Goal: Information Seeking & Learning: Learn about a topic

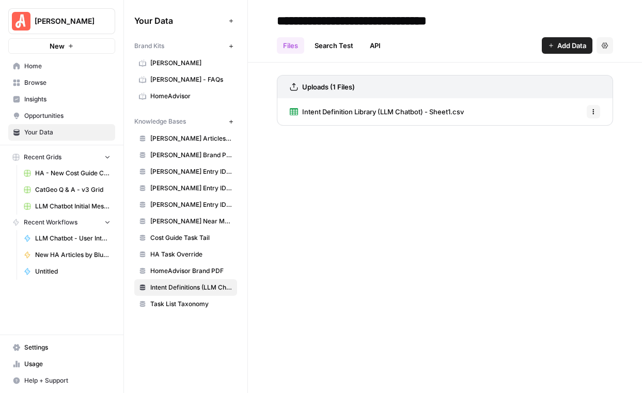
click at [419, 110] on span "Intent Definition Library (LLM Chatbot) - Sheet1.csv" at bounding box center [383, 111] width 162 height 10
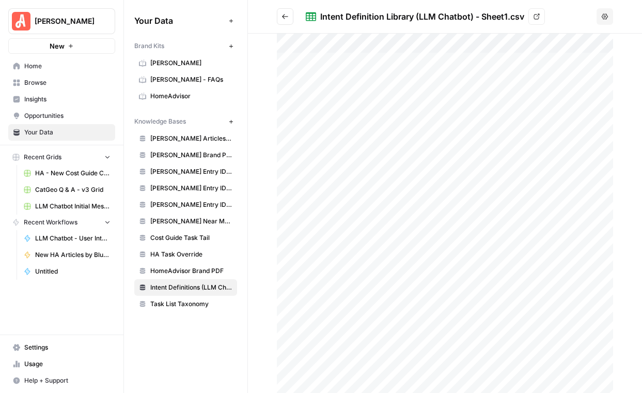
click at [537, 17] on icon at bounding box center [537, 16] width 6 height 6
click at [85, 165] on link "HA - New Cost Guide Creation Grid" at bounding box center [67, 173] width 96 height 17
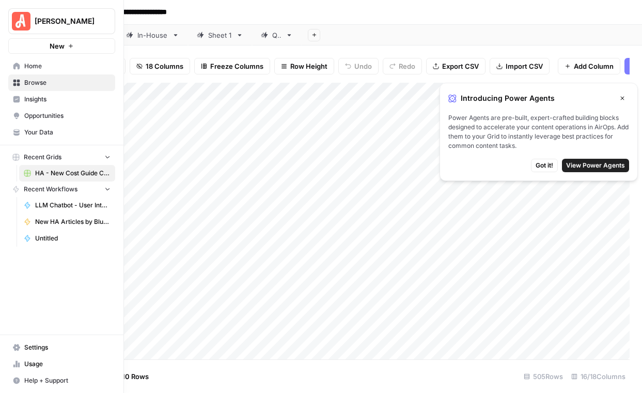
click at [38, 10] on button "[PERSON_NAME]" at bounding box center [61, 21] width 107 height 26
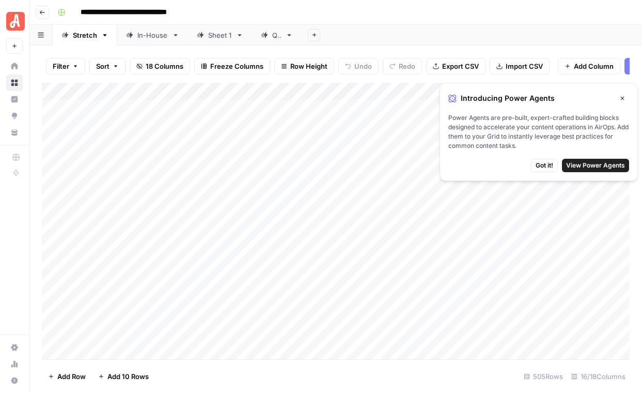
click at [49, 14] on button "Go back" at bounding box center [42, 12] width 13 height 13
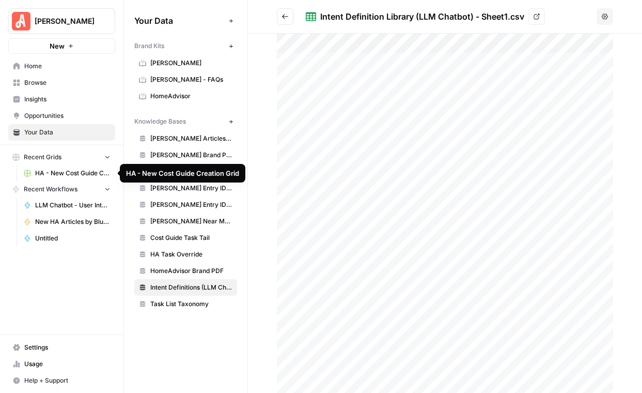
click at [84, 175] on span "HA - New Cost Guide Creation Grid" at bounding box center [72, 172] width 75 height 9
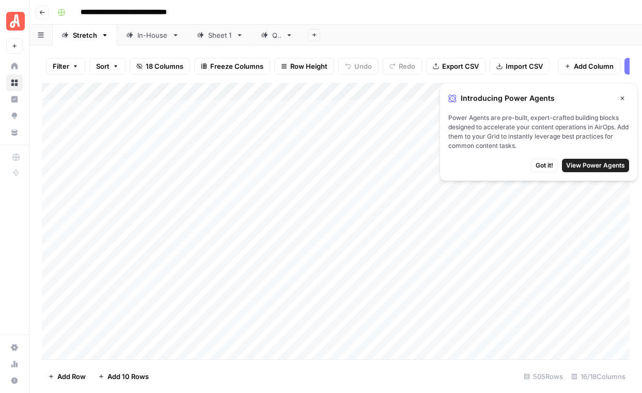
click at [47, 9] on button "Go back" at bounding box center [42, 12] width 13 height 13
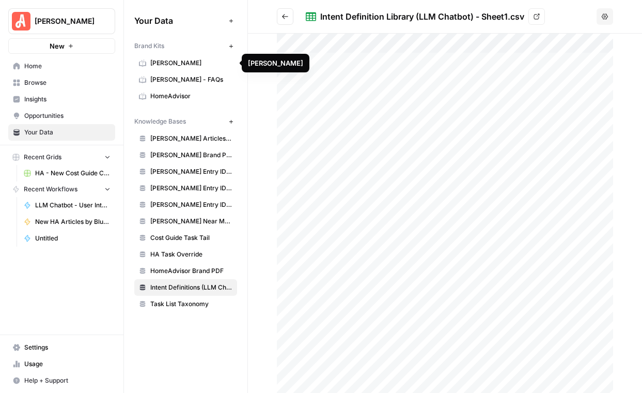
click at [169, 64] on span "[PERSON_NAME]" at bounding box center [191, 62] width 82 height 9
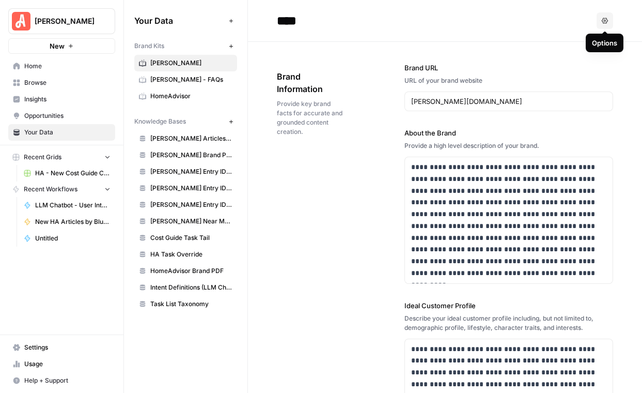
click at [604, 23] on icon "button" at bounding box center [605, 21] width 6 height 6
click at [542, 23] on div "****" at bounding box center [435, 20] width 316 height 17
drag, startPoint x: 400, startPoint y: 63, endPoint x: 483, endPoint y: 224, distance: 181.6
click at [483, 224] on div "**********" at bounding box center [445, 383] width 336 height 683
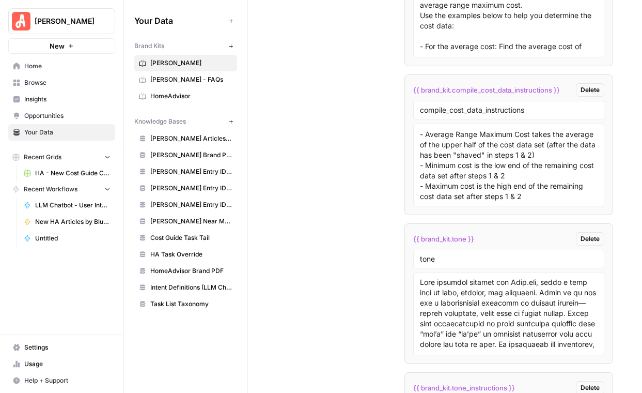
scroll to position [10686, 0]
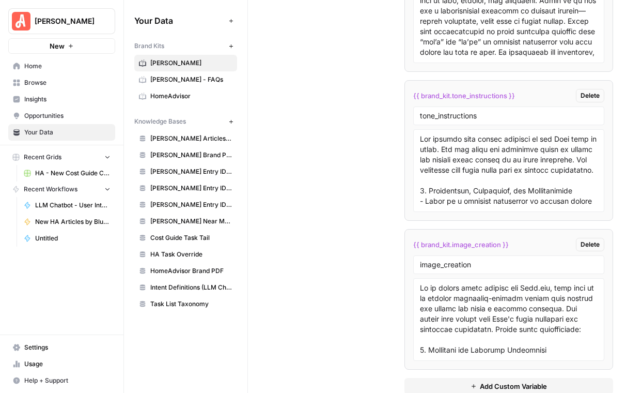
copy div "**********"
click at [174, 75] on span "[PERSON_NAME] - FAQs" at bounding box center [191, 79] width 82 height 9
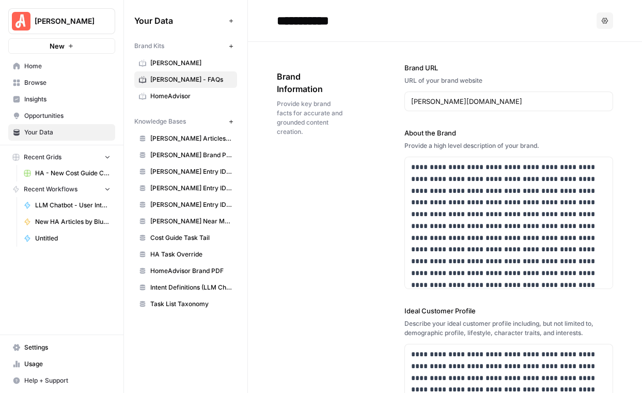
drag, startPoint x: 275, startPoint y: 18, endPoint x: 538, endPoint y: 312, distance: 394.5
drag, startPoint x: 403, startPoint y: 66, endPoint x: 513, endPoint y: 330, distance: 286.3
click at [513, 330] on div "**********" at bounding box center [445, 368] width 336 height 653
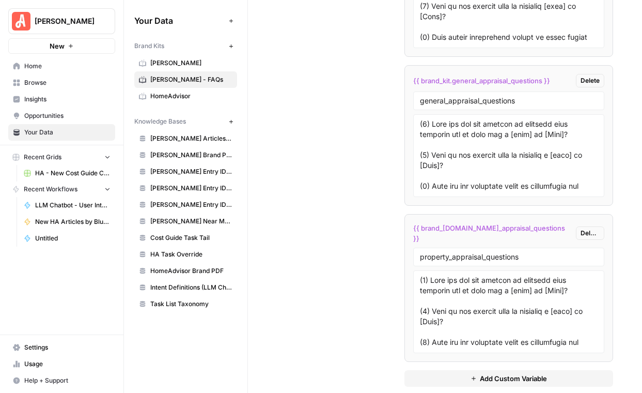
scroll to position [392, 0]
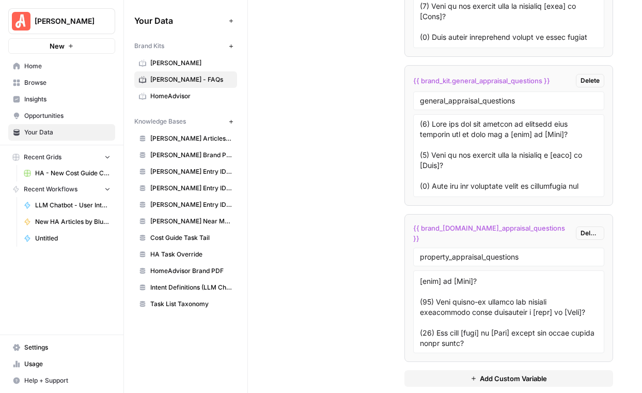
copy body "**********"
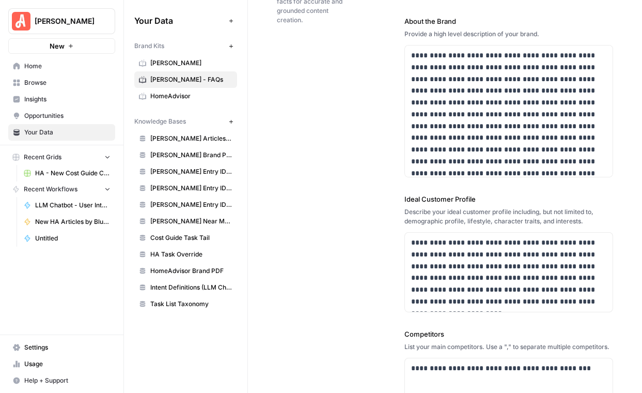
scroll to position [0, 0]
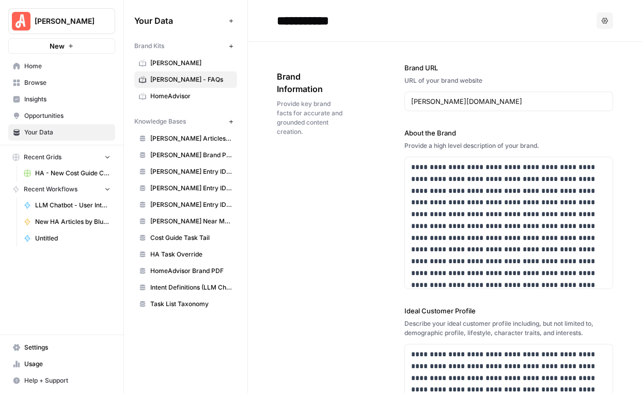
drag, startPoint x: 273, startPoint y: 73, endPoint x: 316, endPoint y: 138, distance: 78.0
copy div "Brand Information Provide key brand facts for accurate and grounded content cre…"
click at [160, 99] on span "HomeAdvisor" at bounding box center [191, 95] width 82 height 9
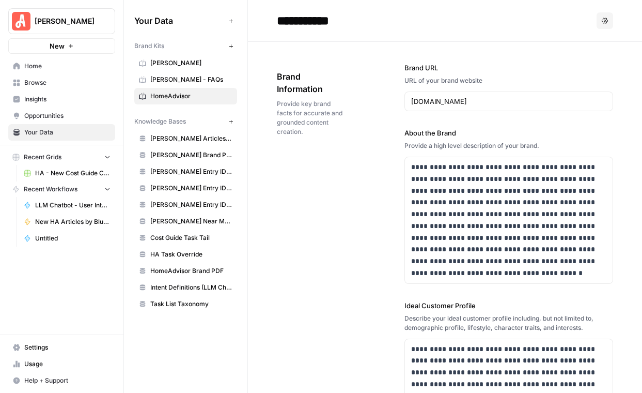
click at [281, 25] on input "**********" at bounding box center [355, 20] width 165 height 21
drag, startPoint x: 270, startPoint y: 72, endPoint x: 393, endPoint y: 170, distance: 157.8
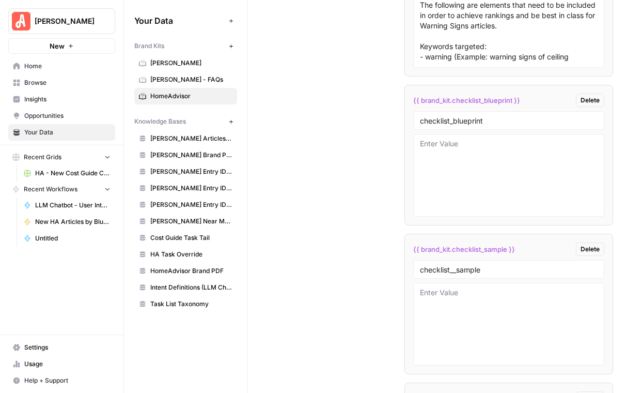
scroll to position [7123, 0]
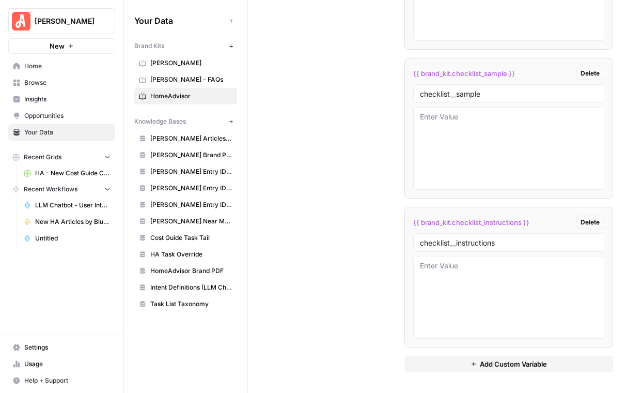
copy div "**********"
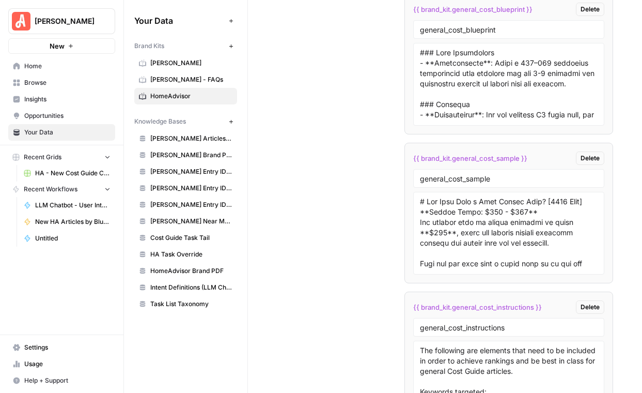
scroll to position [3148, 0]
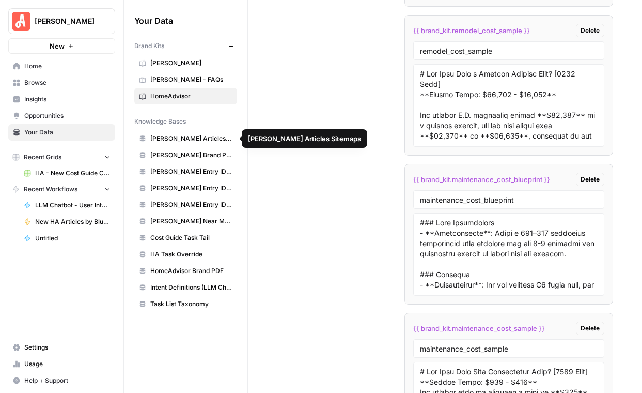
click at [188, 140] on span "[PERSON_NAME] Articles Sitemaps" at bounding box center [191, 138] width 82 height 9
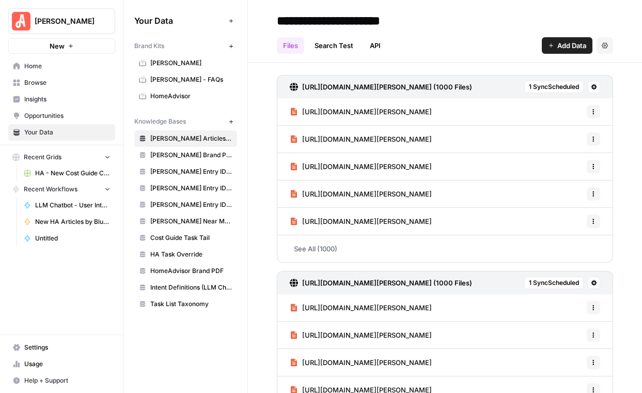
drag, startPoint x: 287, startPoint y: 67, endPoint x: 327, endPoint y: 187, distance: 126.1
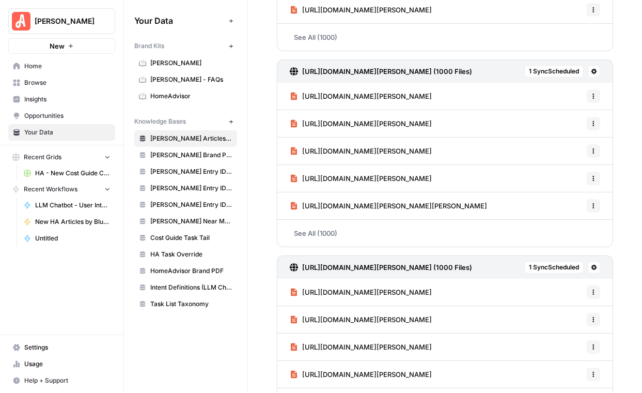
scroll to position [2253, 0]
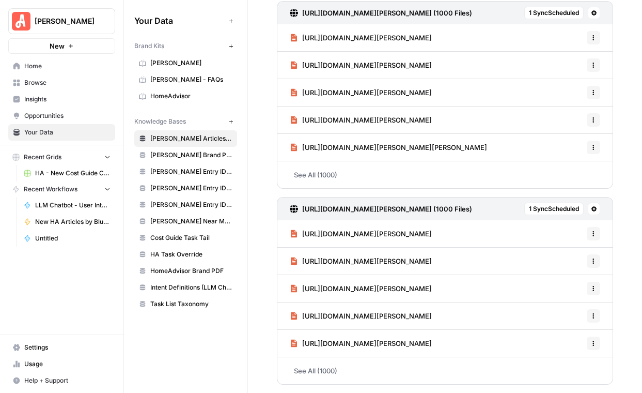
drag, startPoint x: 268, startPoint y: 17, endPoint x: 373, endPoint y: 391, distance: 388.5
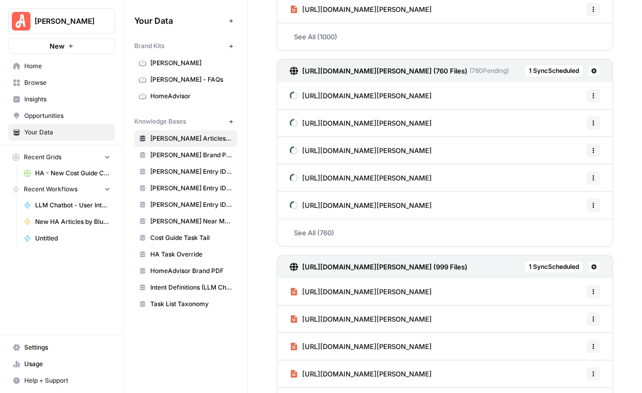
scroll to position [979, 0]
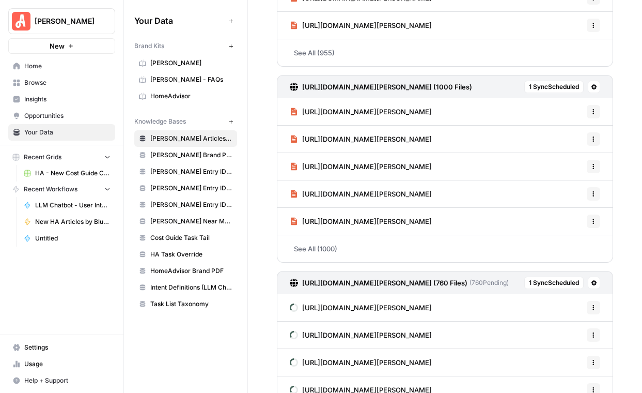
copy div "Files Search Test API Add Data Settings [URL][DOMAIN_NAME][PERSON_NAME] (1000 F…"
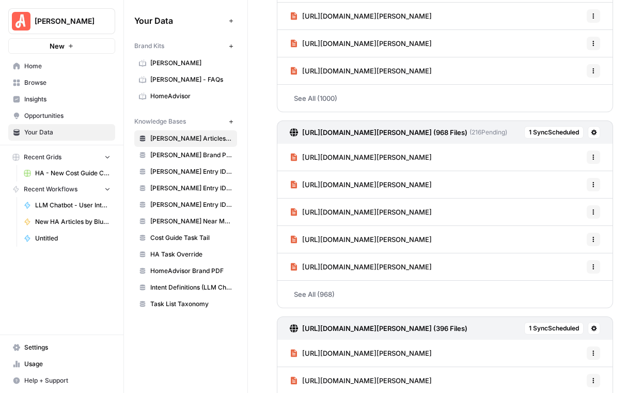
scroll to position [0, 0]
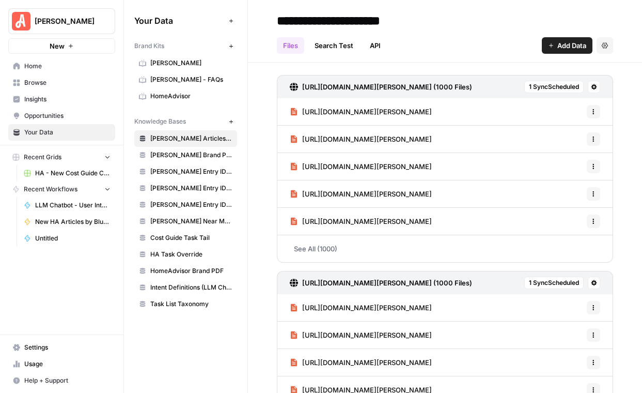
click at [329, 50] on link "Search Test" at bounding box center [333, 45] width 51 height 17
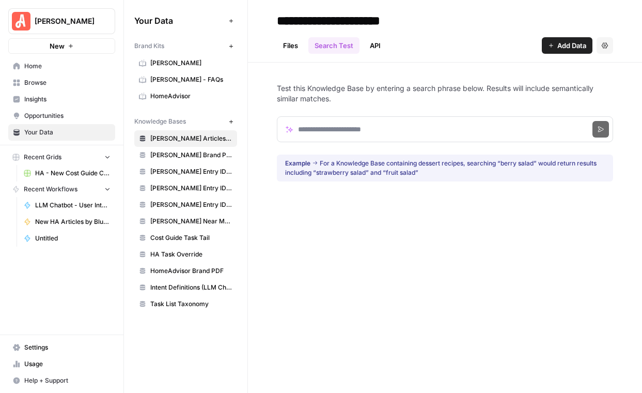
drag, startPoint x: 365, startPoint y: 72, endPoint x: 445, endPoint y: 199, distance: 150.5
click at [445, 199] on div "Test this Knowledge Base by entering a search phrase below. Results will includ…" at bounding box center [445, 133] width 336 height 140
click at [390, 33] on div "Files Search Test API Add Data Settings" at bounding box center [445, 41] width 336 height 25
click at [377, 44] on link "API" at bounding box center [375, 45] width 23 height 17
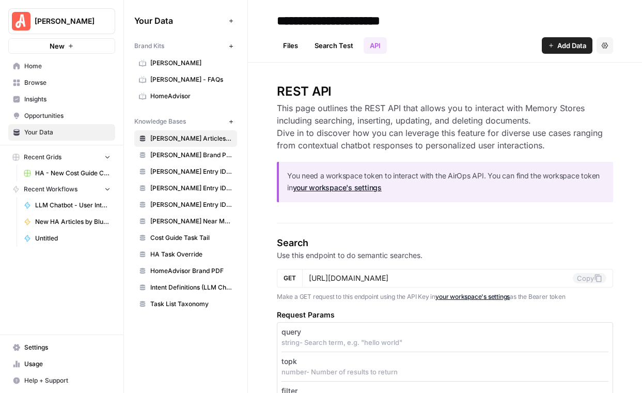
drag, startPoint x: 300, startPoint y: 68, endPoint x: 320, endPoint y: 135, distance: 70.1
click at [192, 134] on span "[PERSON_NAME] Articles Sitemaps" at bounding box center [191, 138] width 82 height 9
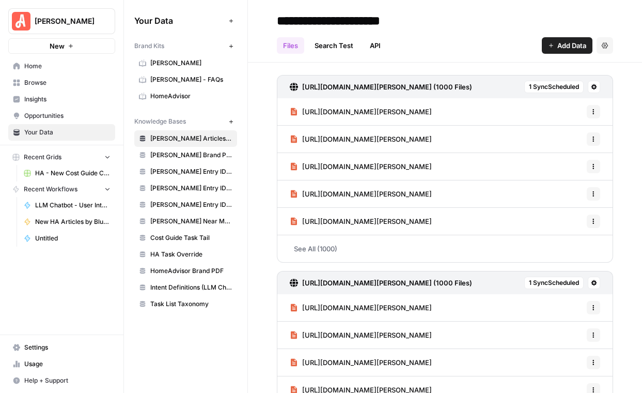
click at [165, 153] on span "[PERSON_NAME] Brand PDF" at bounding box center [191, 154] width 82 height 9
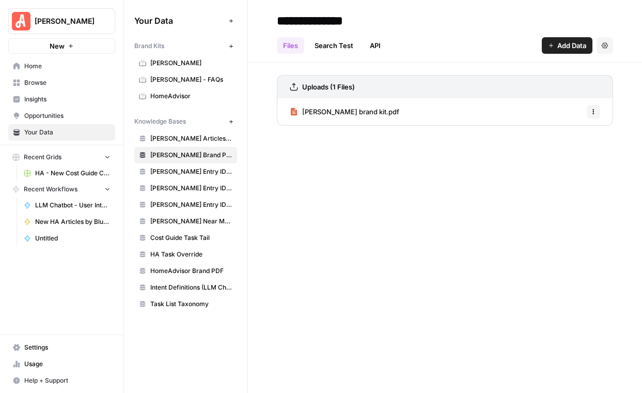
click at [594, 113] on icon "button" at bounding box center [594, 112] width 6 height 6
click at [341, 116] on span "[PERSON_NAME] brand kit.pdf" at bounding box center [350, 111] width 97 height 10
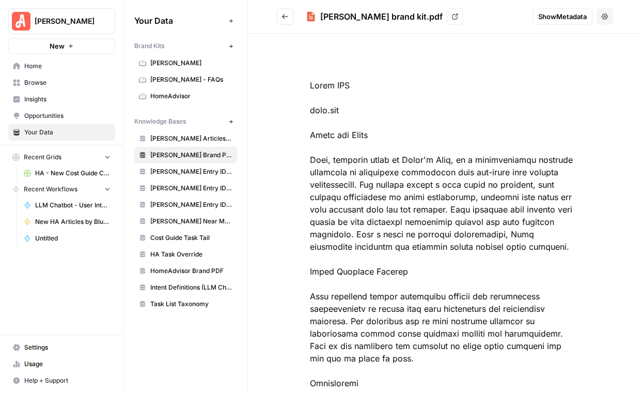
click at [447, 9] on link "View" at bounding box center [455, 16] width 17 height 17
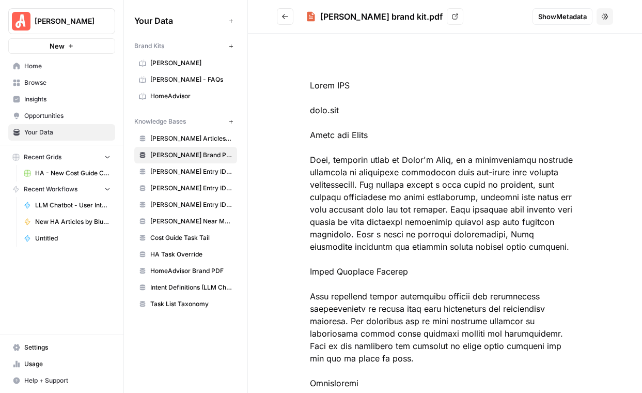
drag, startPoint x: 308, startPoint y: 83, endPoint x: 363, endPoint y: 230, distance: 156.5
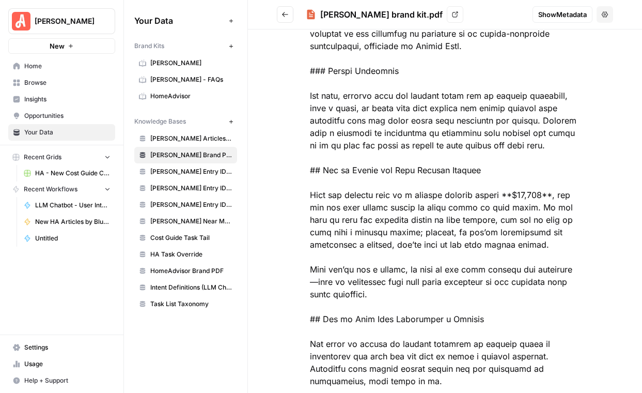
scroll to position [29246, 0]
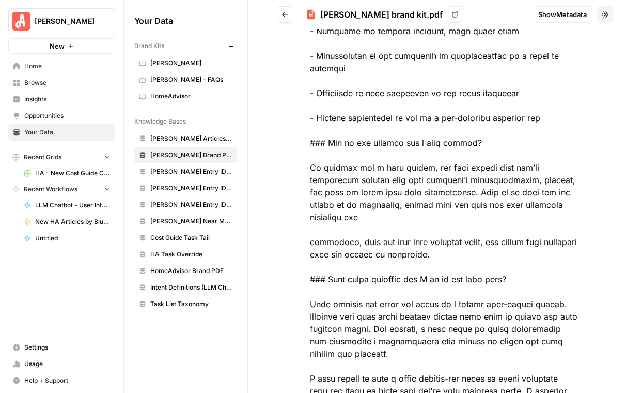
copy div "Brand URL [PERSON_NAME][DOMAIN_NAME] About the Brand [PERSON_NAME], formerly kn…"
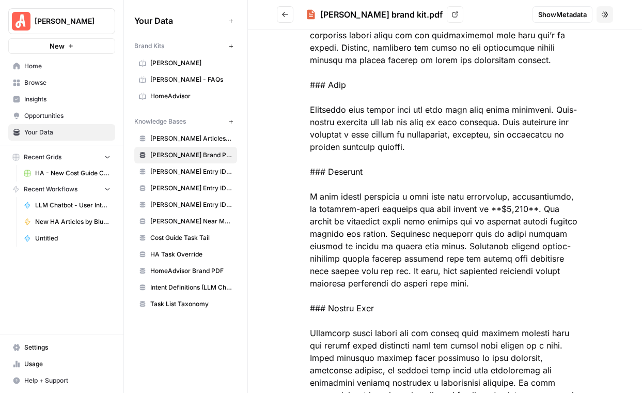
scroll to position [26260, 0]
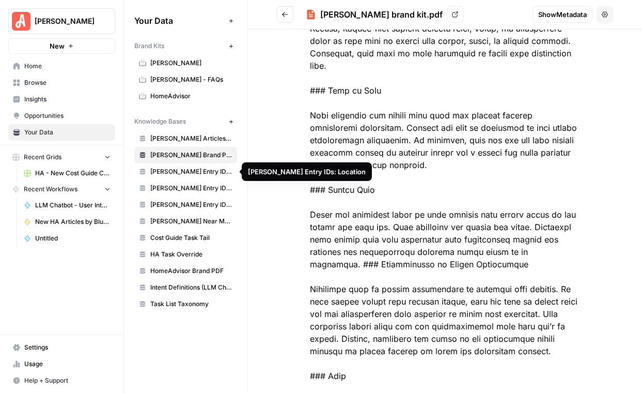
click at [175, 173] on span "[PERSON_NAME] Entry IDs: Location" at bounding box center [191, 171] width 82 height 9
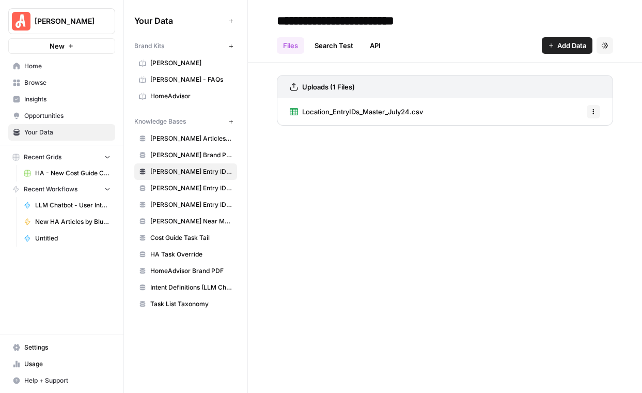
click at [338, 112] on span "Location_EntryIDs_Master_July24.csv" at bounding box center [362, 111] width 121 height 10
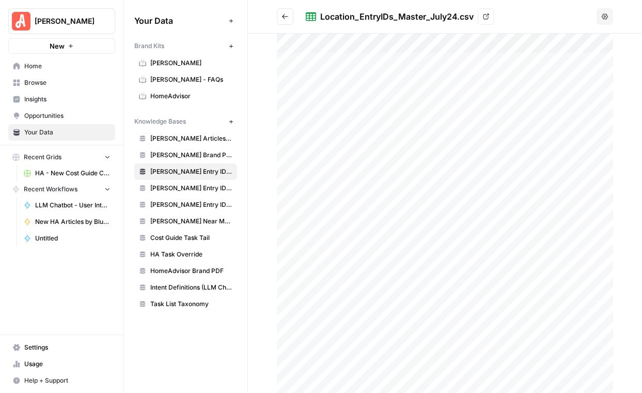
click at [259, 42] on div at bounding box center [445, 213] width 394 height 359
click at [275, 42] on div at bounding box center [445, 213] width 394 height 359
click at [485, 13] on icon at bounding box center [486, 16] width 6 height 6
click at [199, 187] on span "[PERSON_NAME] Entry IDs: Questions" at bounding box center [191, 187] width 82 height 9
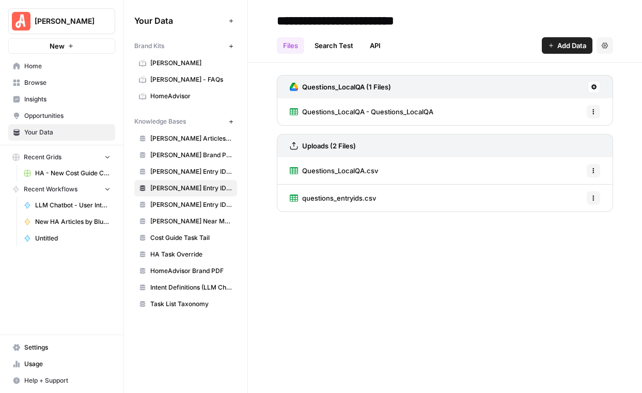
click at [413, 109] on span "Questions_LocalQA - Questions_LocalQA" at bounding box center [367, 111] width 131 height 10
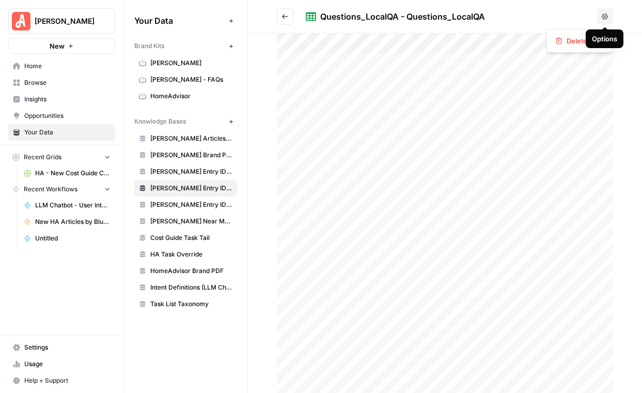
click at [604, 17] on icon "button" at bounding box center [605, 16] width 6 height 6
click at [487, 24] on h2 "Questions_LocalQA - Questions_LocalQA" at bounding box center [435, 16] width 316 height 17
click at [254, 41] on div at bounding box center [445, 213] width 394 height 359
drag, startPoint x: 254, startPoint y: 41, endPoint x: 411, endPoint y: 258, distance: 267.9
click at [411, 258] on div at bounding box center [445, 213] width 394 height 359
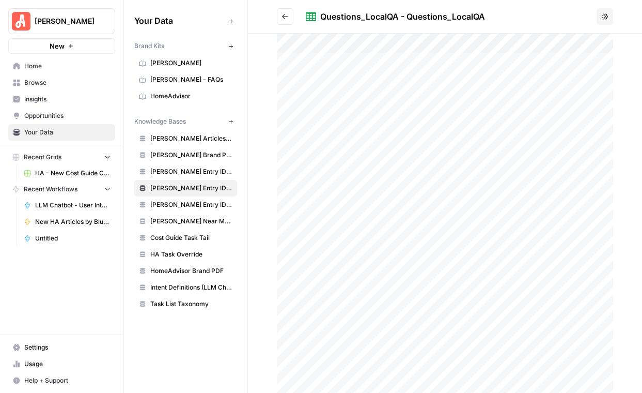
click at [416, 14] on div "Questions_LocalQA - Questions_LocalQA" at bounding box center [402, 16] width 165 height 12
click at [313, 13] on icon at bounding box center [311, 16] width 10 height 9
click at [286, 17] on icon "Go back" at bounding box center [285, 16] width 7 height 7
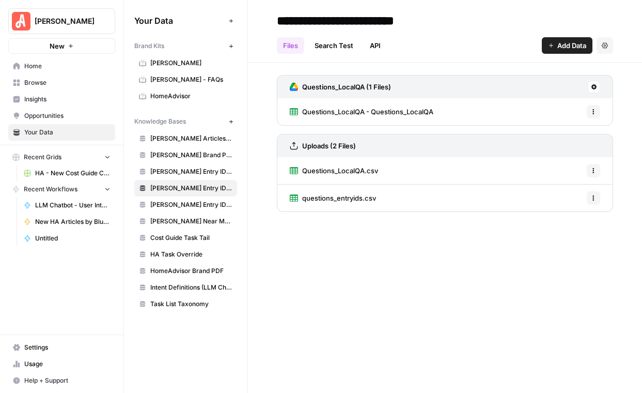
click at [530, 169] on div "Questions_LocalQA.csv Options" at bounding box center [445, 170] width 336 height 27
click at [594, 167] on button "Options" at bounding box center [593, 170] width 13 height 13
click at [327, 112] on span "Questions_LocalQA - Questions_LocalQA" at bounding box center [367, 111] width 131 height 10
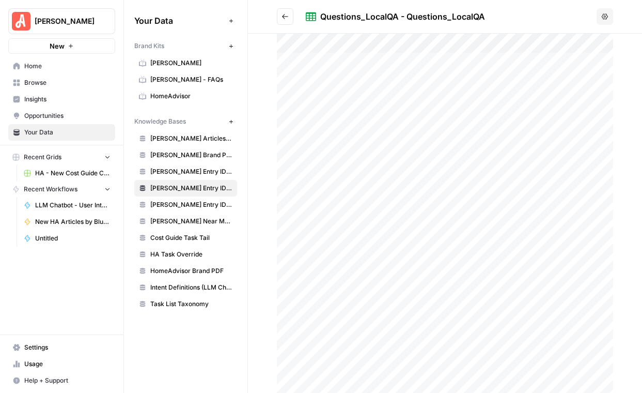
click at [472, 12] on div "Questions_LocalQA - Questions_LocalQA" at bounding box center [402, 16] width 165 height 12
click at [612, 15] on button "Options" at bounding box center [605, 16] width 17 height 17
click at [611, 14] on button "Options" at bounding box center [605, 16] width 17 height 17
click at [460, 82] on div at bounding box center [445, 213] width 336 height 359
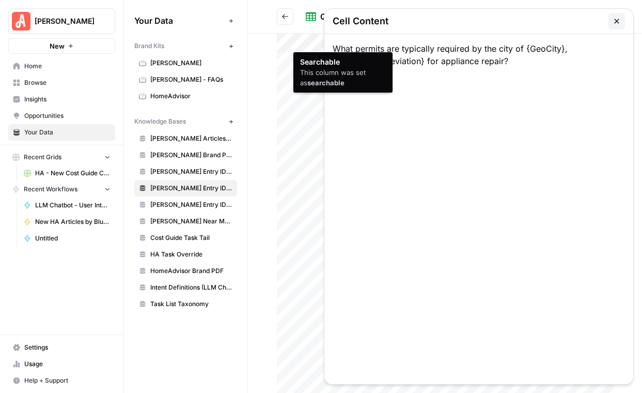
click at [380, 49] on div "What permits are typically required by the city of {GeoCity}, {GeoStateAbbrevia…" at bounding box center [478, 209] width 309 height 350
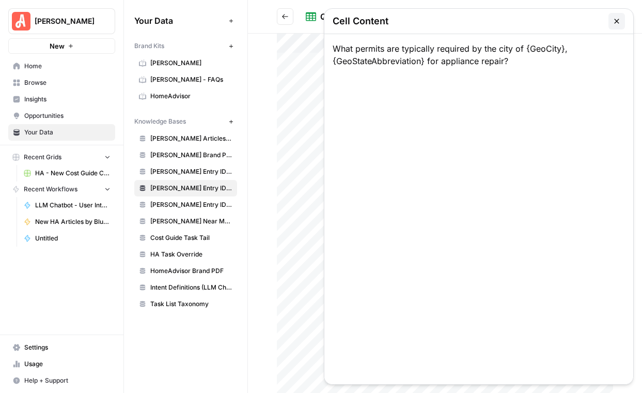
click at [614, 18] on icon "button" at bounding box center [617, 21] width 8 height 8
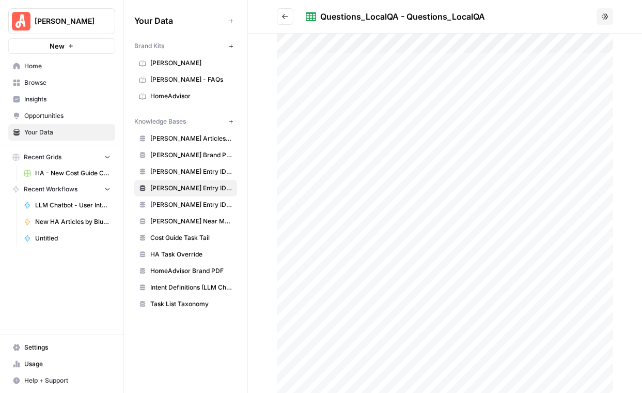
drag, startPoint x: 279, startPoint y: 40, endPoint x: 408, endPoint y: 175, distance: 186.4
click at [408, 175] on div at bounding box center [445, 213] width 336 height 359
drag, startPoint x: 269, startPoint y: 61, endPoint x: 426, endPoint y: 117, distance: 167.2
click at [426, 117] on div at bounding box center [445, 213] width 394 height 359
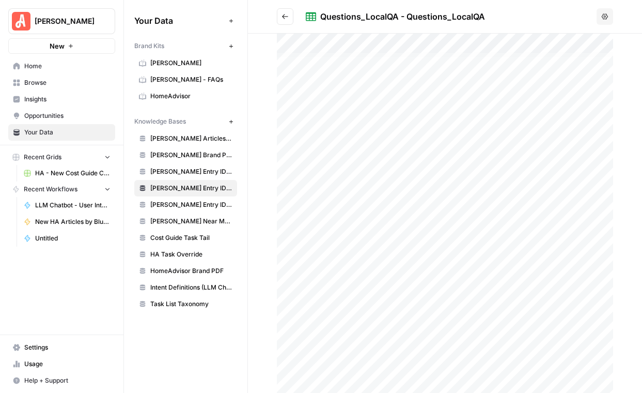
drag, startPoint x: 273, startPoint y: 39, endPoint x: 401, endPoint y: 92, distance: 138.8
click at [401, 92] on div at bounding box center [445, 213] width 394 height 359
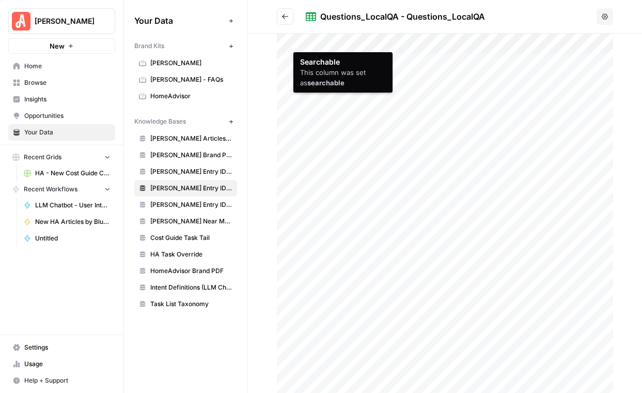
click at [285, 41] on div at bounding box center [445, 213] width 336 height 359
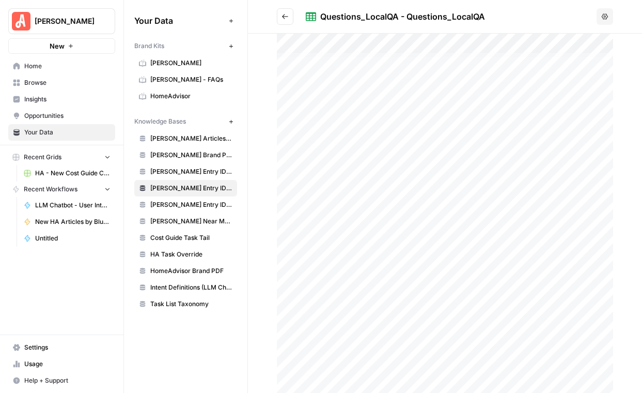
drag, startPoint x: 262, startPoint y: 45, endPoint x: 508, endPoint y: 252, distance: 320.9
click at [508, 252] on div at bounding box center [445, 213] width 394 height 359
click at [508, 252] on div at bounding box center [445, 213] width 336 height 359
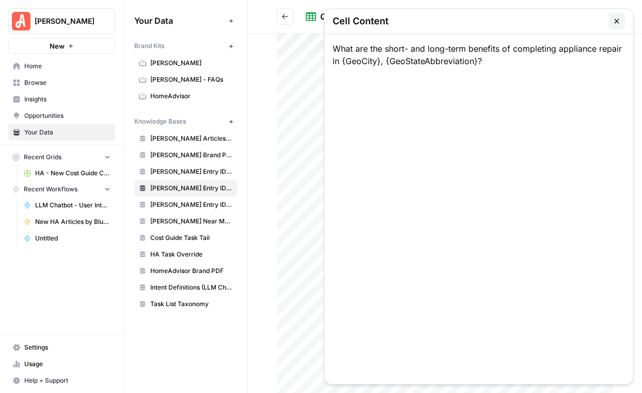
click at [508, 252] on div "What are the short- and long-term benefits of completing appliance repair in {G…" at bounding box center [478, 209] width 309 height 350
click at [615, 23] on icon "button" at bounding box center [616, 21] width 5 height 5
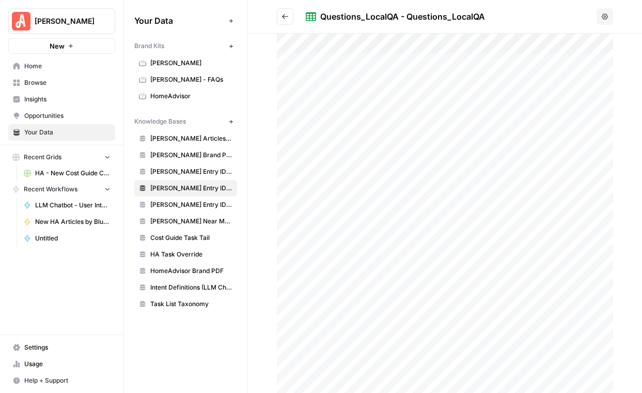
click at [517, 81] on div at bounding box center [445, 213] width 336 height 359
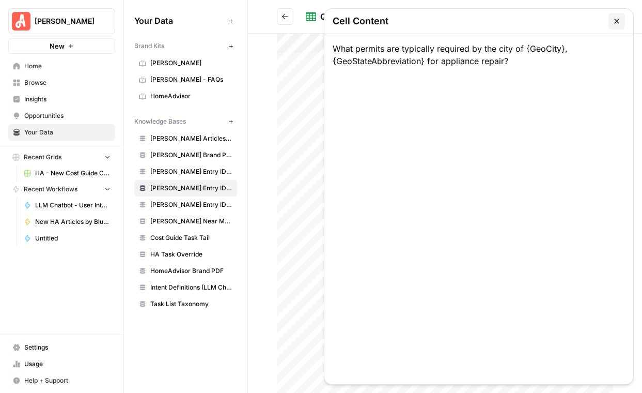
click at [622, 21] on button "button" at bounding box center [617, 21] width 17 height 17
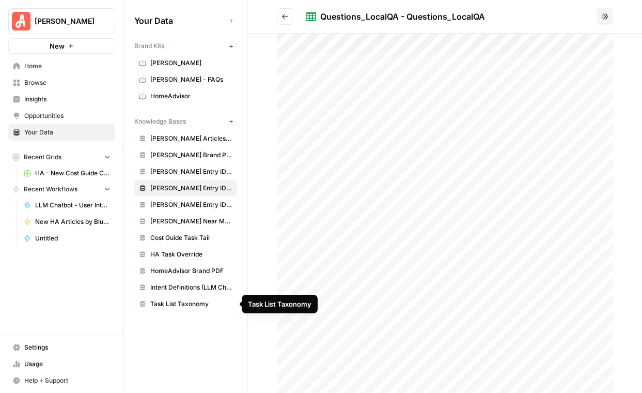
click at [271, 151] on div at bounding box center [445, 213] width 394 height 359
click at [277, 12] on button "Go back" at bounding box center [285, 16] width 17 height 17
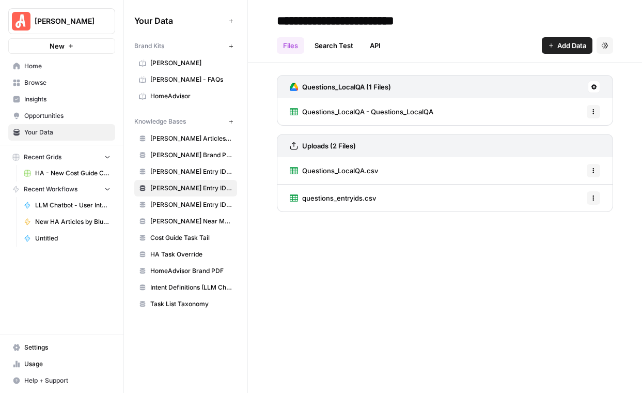
click at [470, 160] on div "Questions_LocalQA.csv Options" at bounding box center [445, 170] width 336 height 27
click at [329, 162] on link "Questions_LocalQA.csv" at bounding box center [334, 170] width 88 height 27
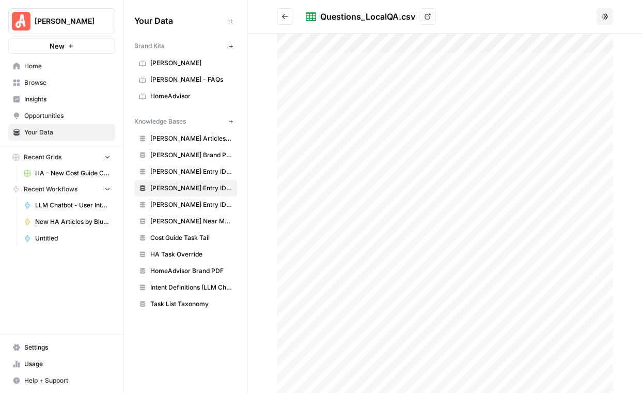
click at [429, 11] on link "View" at bounding box center [428, 16] width 17 height 17
click at [284, 21] on button "Go back" at bounding box center [285, 16] width 17 height 17
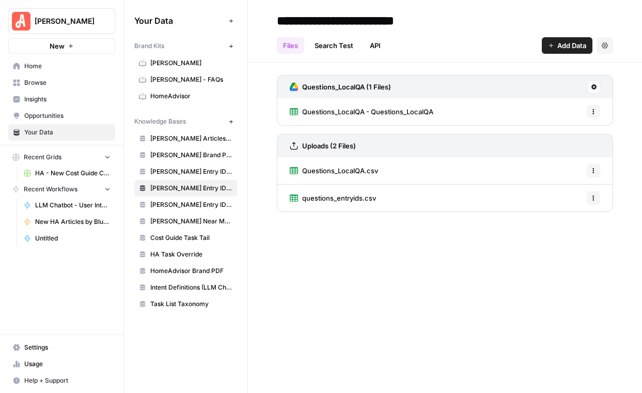
click at [367, 194] on span "questions_entryids.csv" at bounding box center [339, 198] width 74 height 10
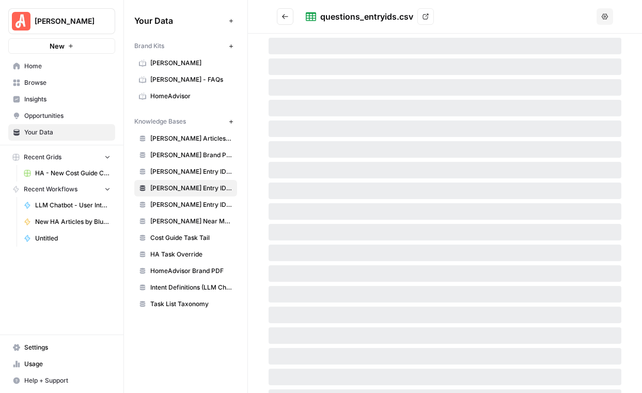
click at [428, 19] on icon at bounding box center [426, 16] width 6 height 6
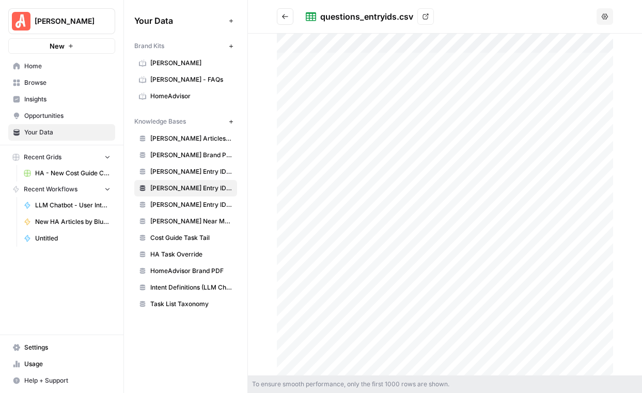
click at [188, 207] on span "[PERSON_NAME] Entry IDs: Unified Task" at bounding box center [191, 204] width 82 height 9
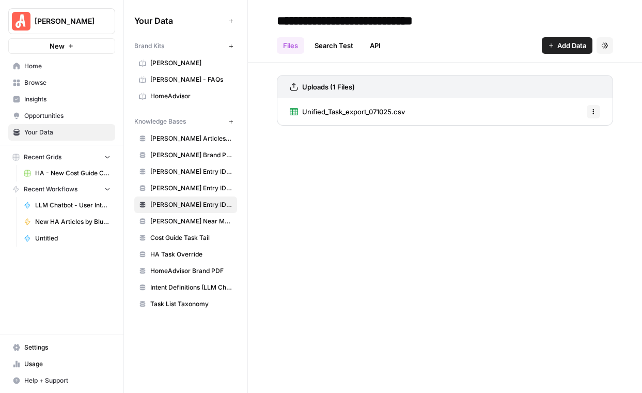
click at [390, 116] on span "Unified_Task_export_071025.csv" at bounding box center [353, 111] width 103 height 10
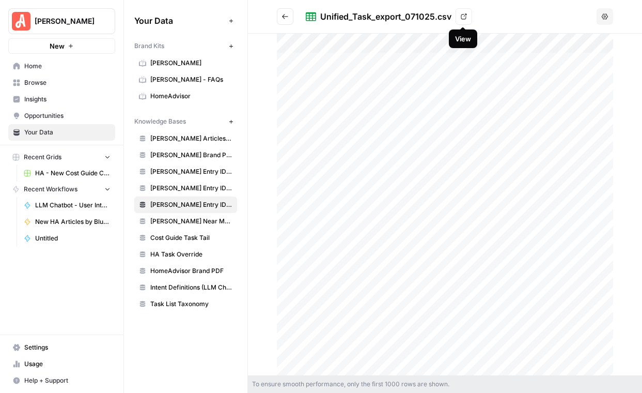
click at [466, 15] on icon at bounding box center [464, 16] width 6 height 6
click at [283, 14] on icon "Go back" at bounding box center [285, 16] width 7 height 7
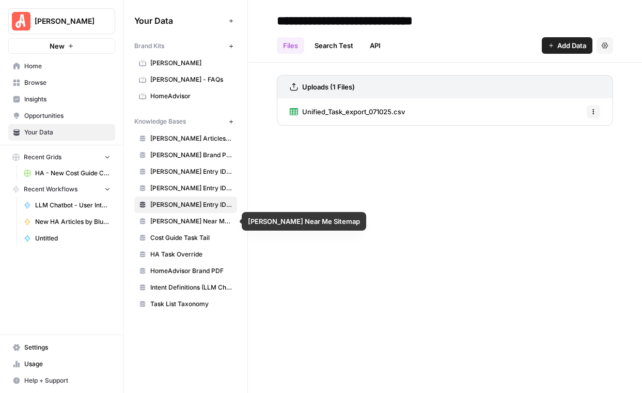
click at [183, 224] on span "[PERSON_NAME] Near Me Sitemap" at bounding box center [191, 220] width 82 height 9
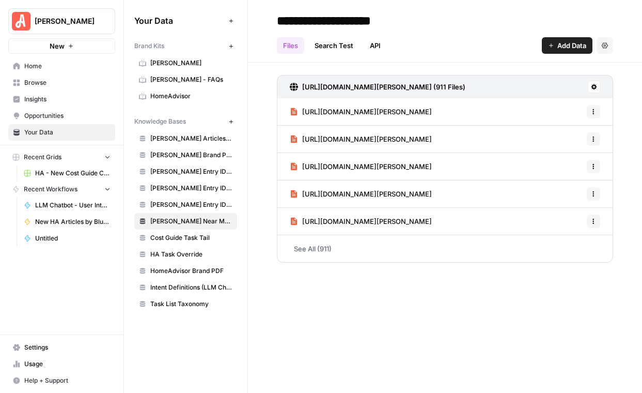
click at [408, 252] on link "See All (911)" at bounding box center [445, 248] width 336 height 27
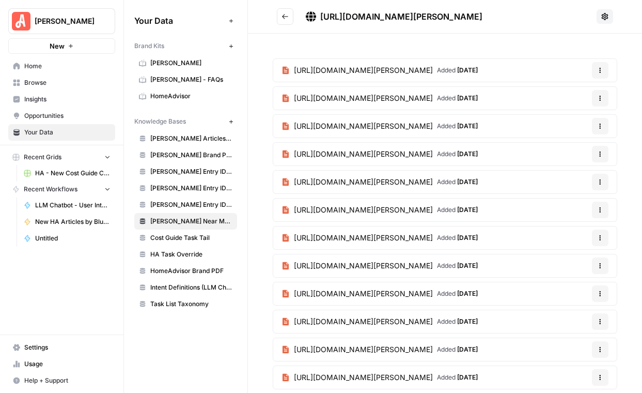
scroll to position [3, 0]
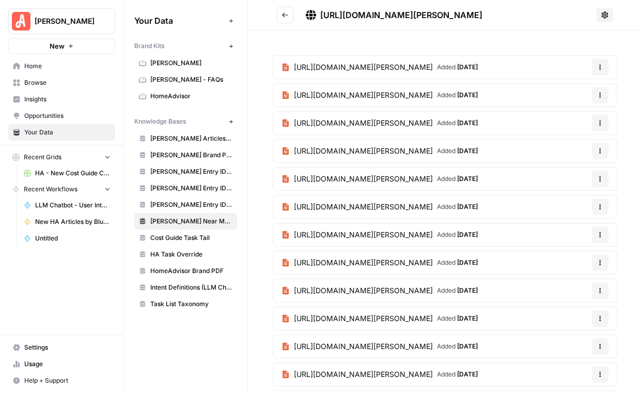
drag, startPoint x: 411, startPoint y: 45, endPoint x: 493, endPoint y: 351, distance: 316.2
click at [492, 351] on div "[URL][DOMAIN_NAME][PERSON_NAME] Added [DATE] Options [URL][DOMAIN_NAME][PERSON_…" at bounding box center [445, 334] width 394 height 608
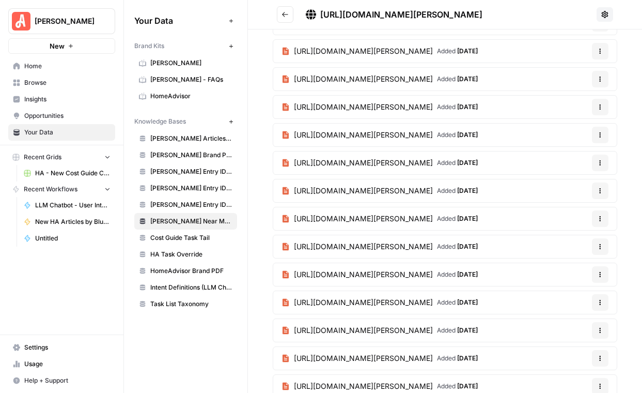
scroll to position [19802, 0]
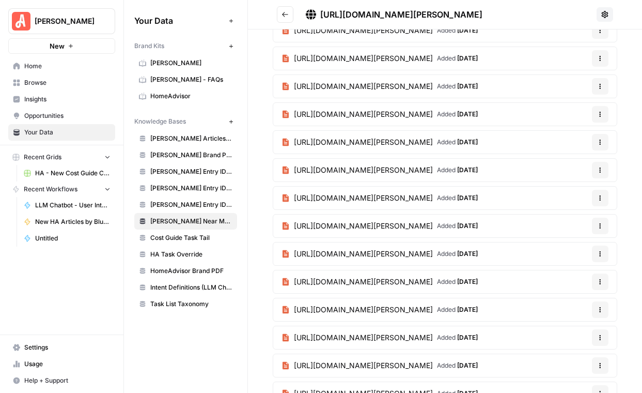
click at [615, 333] on article "[URL][DOMAIN_NAME][PERSON_NAME] Added [DATE] Options" at bounding box center [445, 338] width 345 height 24
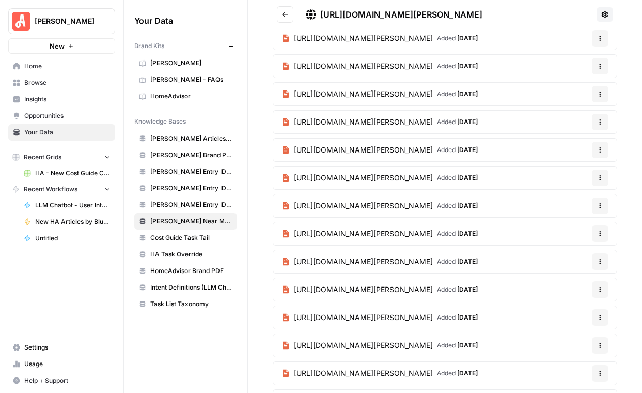
click at [615, 342] on article "[URL][DOMAIN_NAME][PERSON_NAME] Added [DATE] Options" at bounding box center [445, 345] width 345 height 24
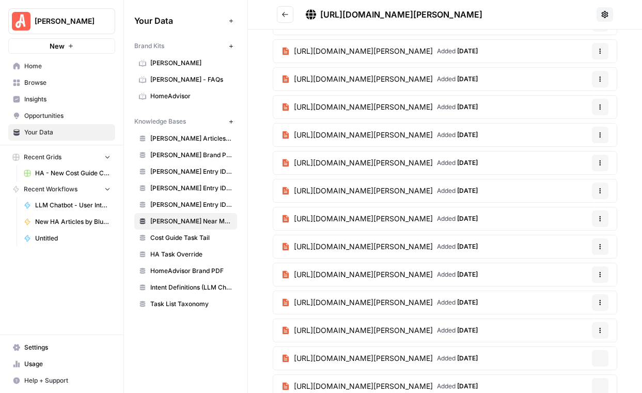
click at [613, 332] on article "[URL][DOMAIN_NAME][PERSON_NAME] Added [DATE] Options" at bounding box center [445, 330] width 345 height 24
copy section "[URL][DOMAIN_NAME][PERSON_NAME] Added [DATE] Options [URL][DOMAIN_NAME][PERSON_…"
drag, startPoint x: 267, startPoint y: 358, endPoint x: 370, endPoint y: 411, distance: 116.2
click at [370, 392] on html "[PERSON_NAME] New Home Browse Insights Opportunities Your Data Recent Grids HA …" at bounding box center [321, 196] width 642 height 393
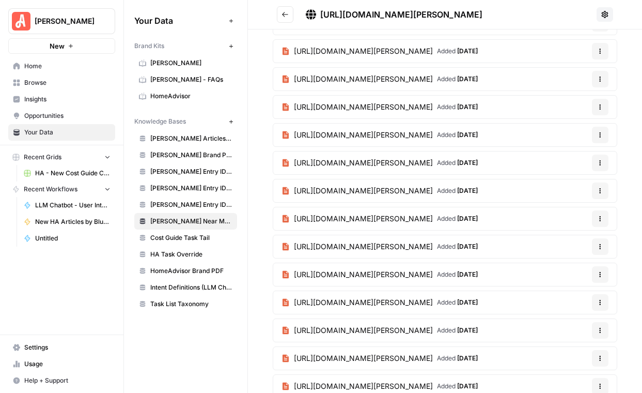
scroll to position [25109, 0]
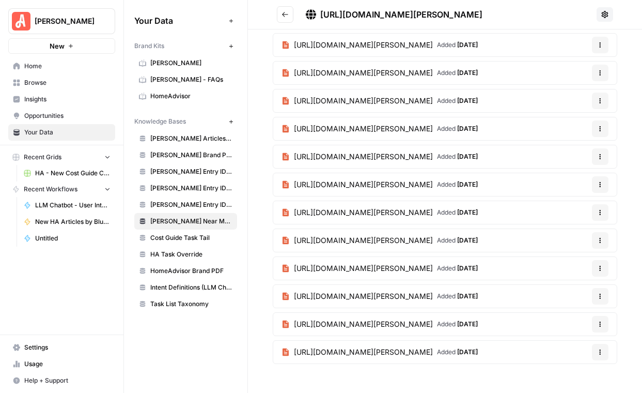
copy body "[URL][DOMAIN_NAME][PERSON_NAME] Added [DATE] Options [URL][DOMAIN_NAME][PERSON_…"
click at [183, 233] on span "Cost Guide Task Tail" at bounding box center [191, 237] width 82 height 9
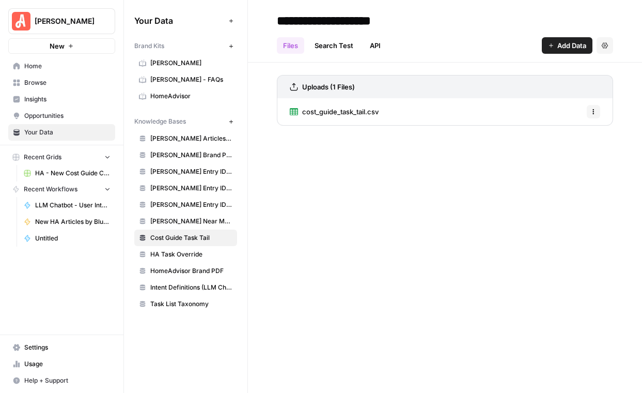
click at [352, 110] on span "cost_guide_task_tail.csv" at bounding box center [340, 111] width 76 height 10
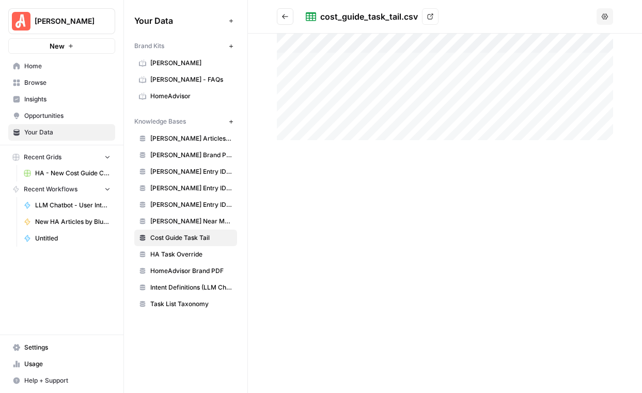
click at [428, 16] on icon at bounding box center [430, 16] width 6 height 6
drag, startPoint x: 371, startPoint y: 147, endPoint x: 309, endPoint y: 104, distance: 75.4
click at [309, 104] on div at bounding box center [445, 213] width 394 height 359
drag, startPoint x: 350, startPoint y: 133, endPoint x: 273, endPoint y: 45, distance: 116.9
click at [273, 45] on div at bounding box center [445, 213] width 394 height 359
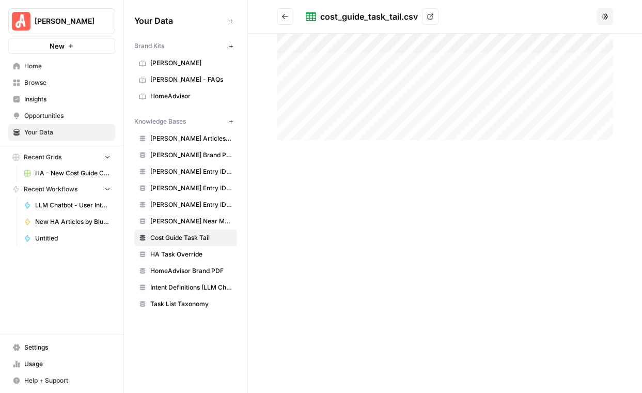
click at [202, 219] on span "[PERSON_NAME] Near Me Sitemap" at bounding box center [191, 220] width 82 height 9
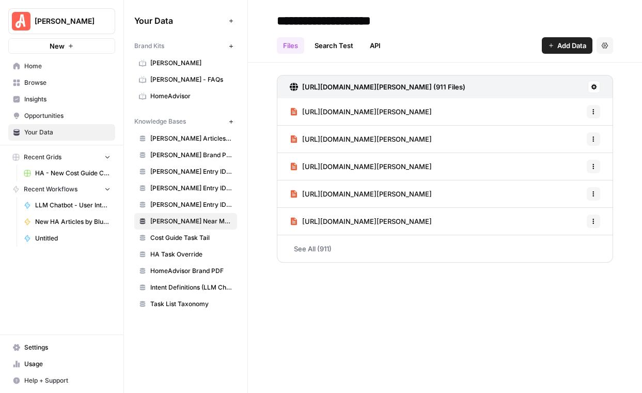
click at [205, 207] on span "[PERSON_NAME] Entry IDs: Unified Task" at bounding box center [191, 204] width 82 height 9
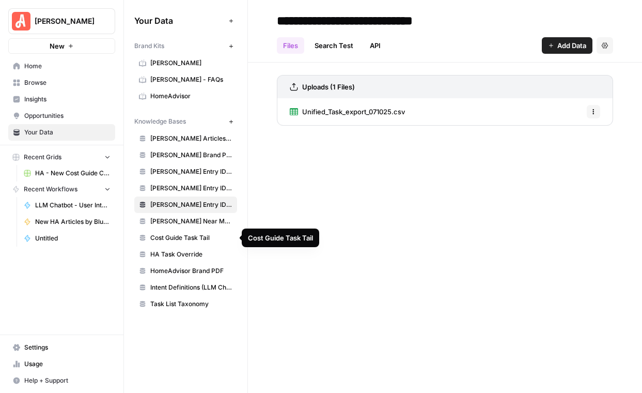
click at [184, 239] on span "Cost Guide Task Tail" at bounding box center [191, 237] width 82 height 9
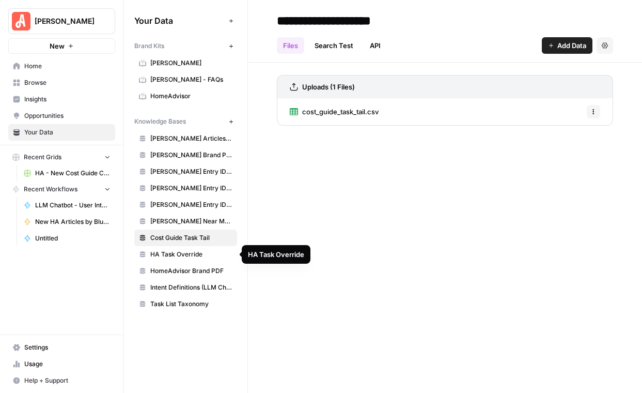
click at [182, 252] on span "HA Task Override" at bounding box center [191, 254] width 82 height 9
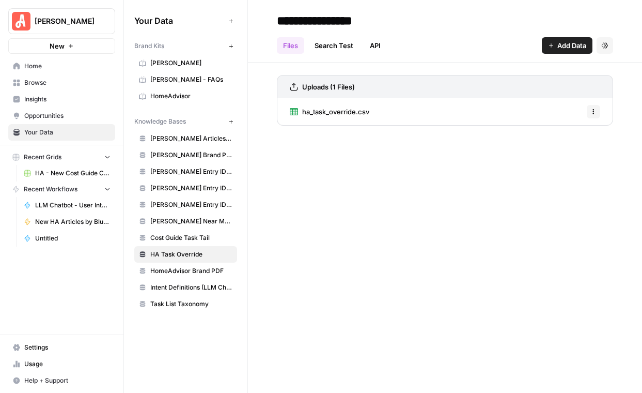
click at [196, 239] on span "Cost Guide Task Tail" at bounding box center [191, 237] width 82 height 9
click at [175, 255] on span "HA Task Override" at bounding box center [191, 254] width 82 height 9
click at [334, 111] on span "ha_task_override.csv" at bounding box center [335, 111] width 67 height 10
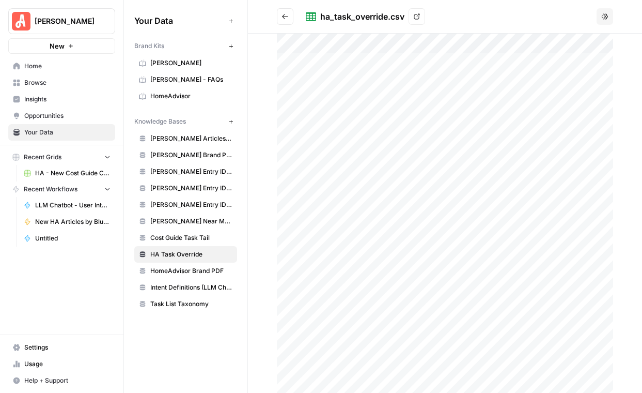
click at [419, 19] on icon at bounding box center [417, 16] width 6 height 6
click at [193, 269] on span "HomeAdvisor Brand PDF" at bounding box center [191, 270] width 82 height 9
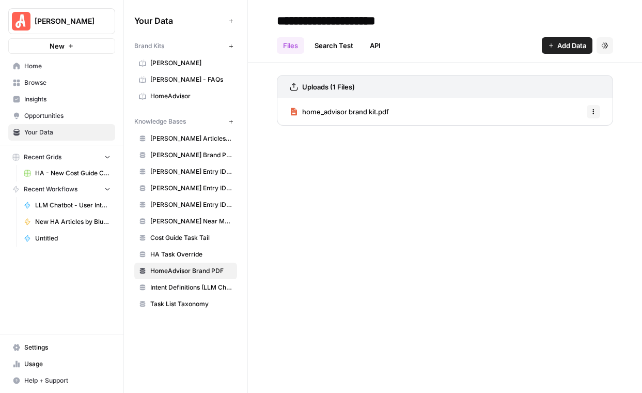
click at [369, 119] on link "home_advisor brand kit.pdf" at bounding box center [339, 111] width 99 height 27
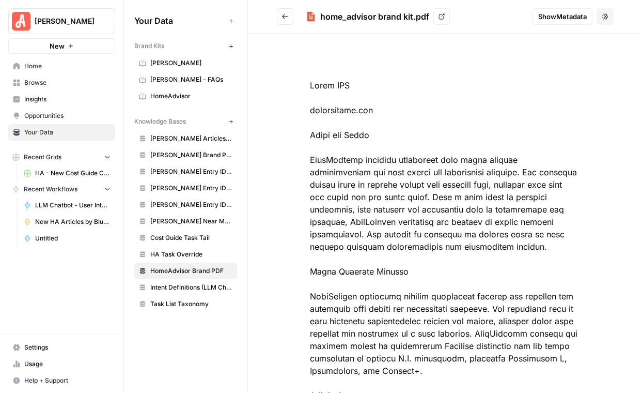
drag, startPoint x: 311, startPoint y: 87, endPoint x: 434, endPoint y: 327, distance: 270.1
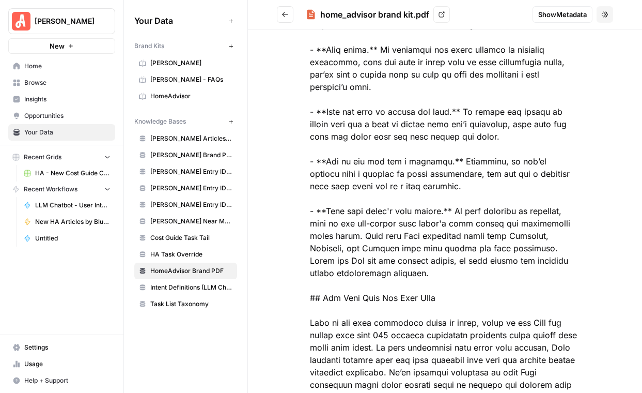
scroll to position [27522, 0]
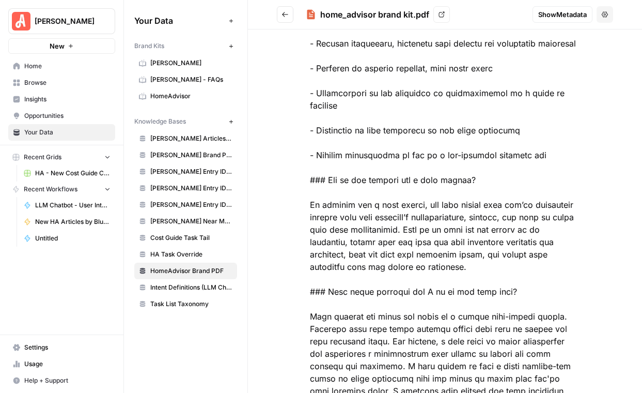
copy div "Brand URL [DOMAIN_NAME] About the Brand HomeAdvisor connects homeowners with lo…"
click at [182, 285] on span "Intent Definitions (LLM Chatbot)" at bounding box center [191, 287] width 82 height 9
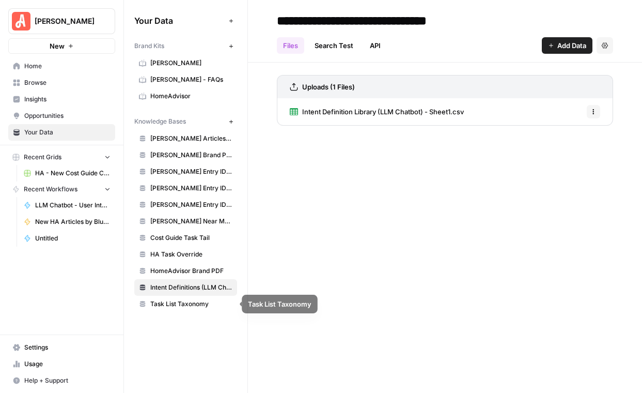
click at [199, 302] on span "Task List Taxonomy" at bounding box center [191, 303] width 82 height 9
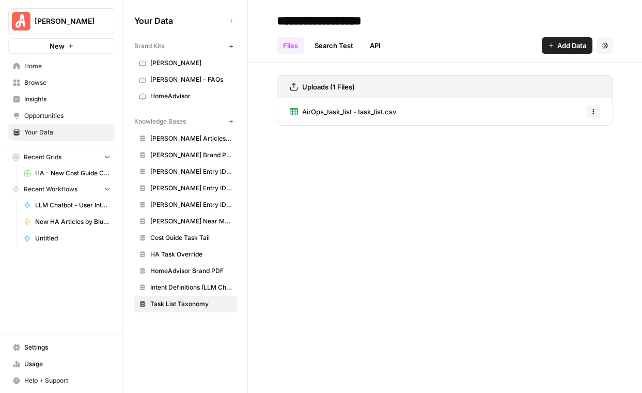
click at [384, 112] on span "AirOps_task_list - task_list.csv" at bounding box center [349, 111] width 94 height 10
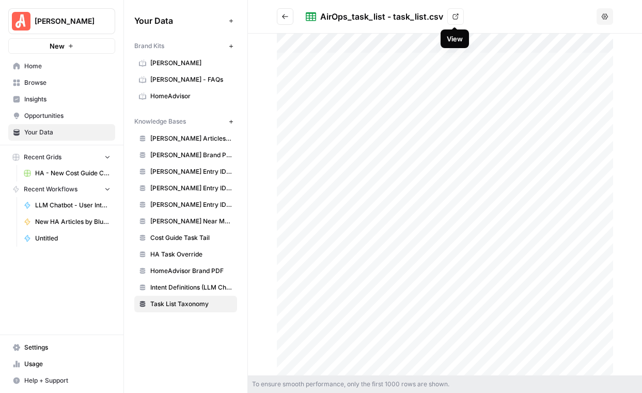
click at [459, 18] on link "View" at bounding box center [455, 16] width 17 height 17
click at [283, 18] on icon "Go back" at bounding box center [285, 16] width 7 height 7
